Goal: Navigation & Orientation: Find specific page/section

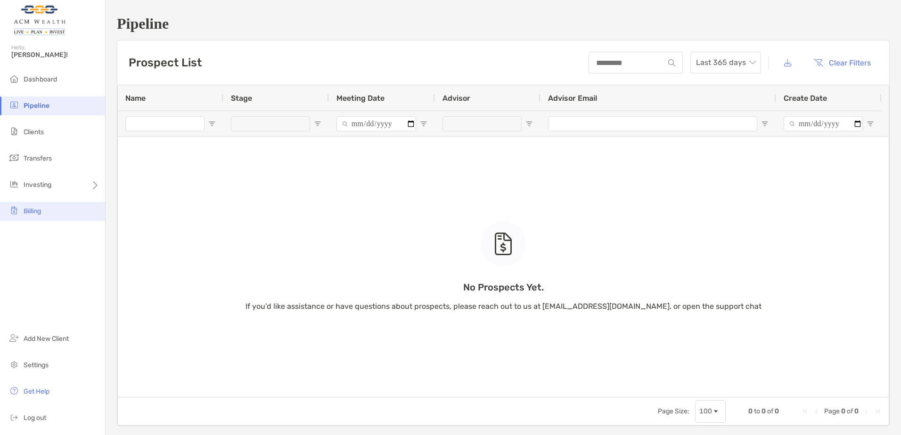
click at [30, 216] on li "Billing" at bounding box center [52, 211] width 105 height 19
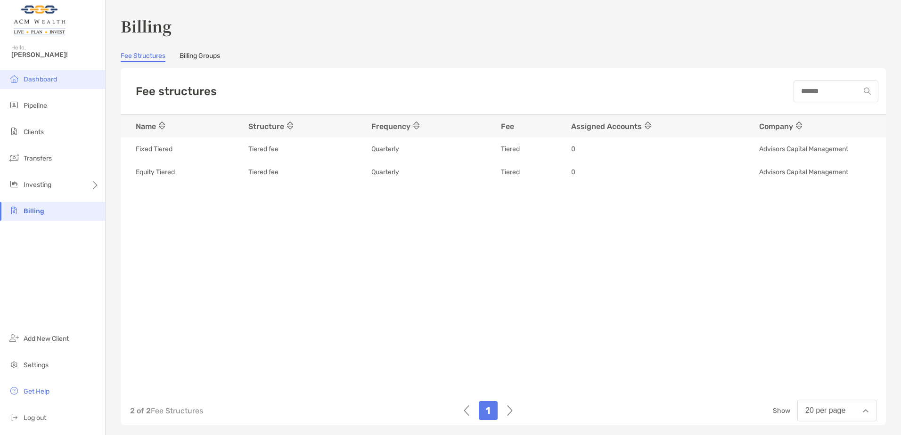
click at [39, 79] on span "Dashboard" at bounding box center [40, 79] width 33 height 8
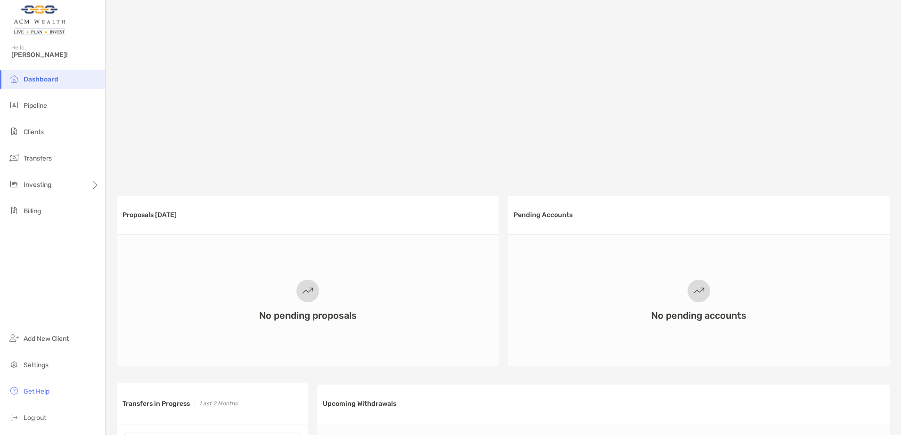
scroll to position [47, 0]
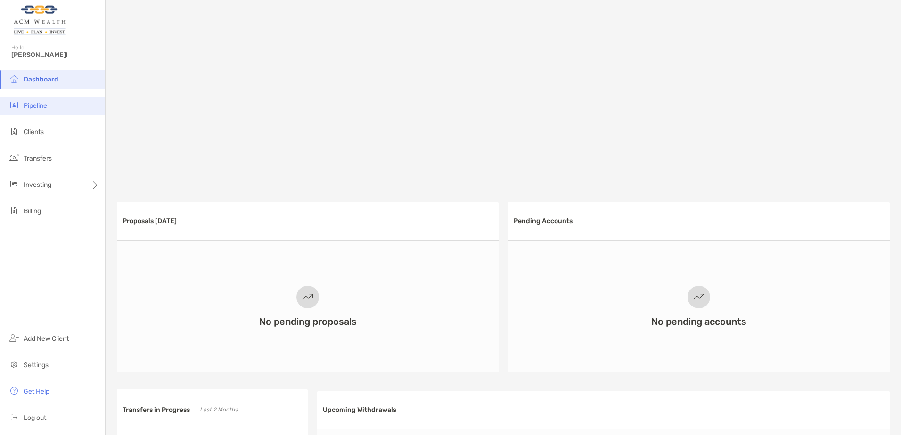
click at [29, 107] on span "Pipeline" at bounding box center [36, 106] width 24 height 8
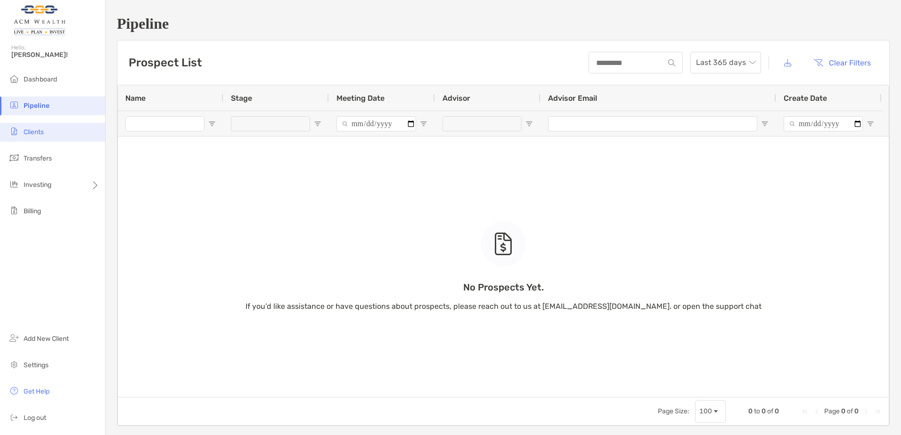
click at [27, 135] on span "Clients" at bounding box center [34, 132] width 20 height 8
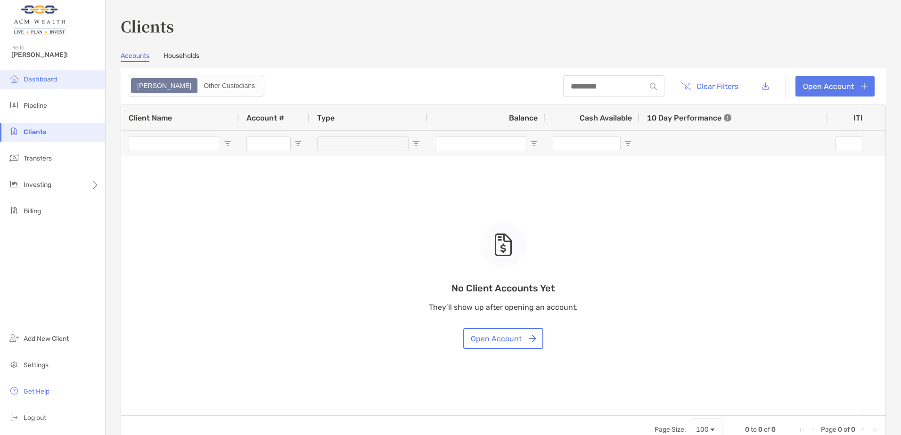
click at [43, 77] on span "Dashboard" at bounding box center [40, 79] width 33 height 8
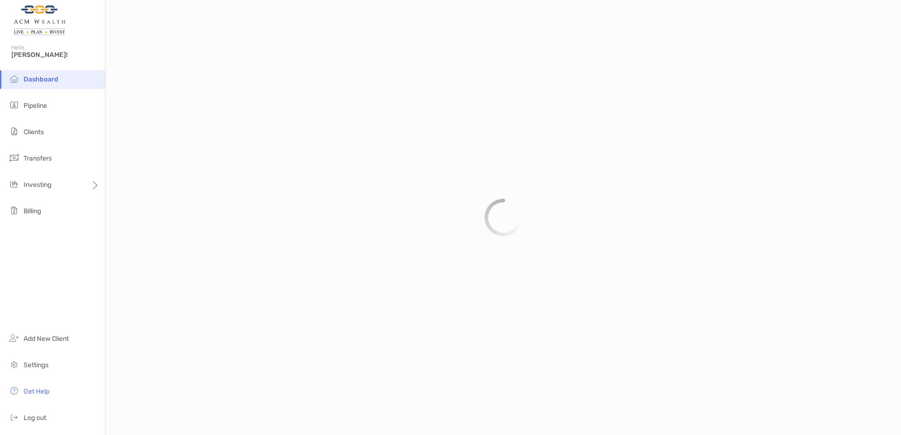
scroll to position [613, 0]
